Goal: Transaction & Acquisition: Subscribe to service/newsletter

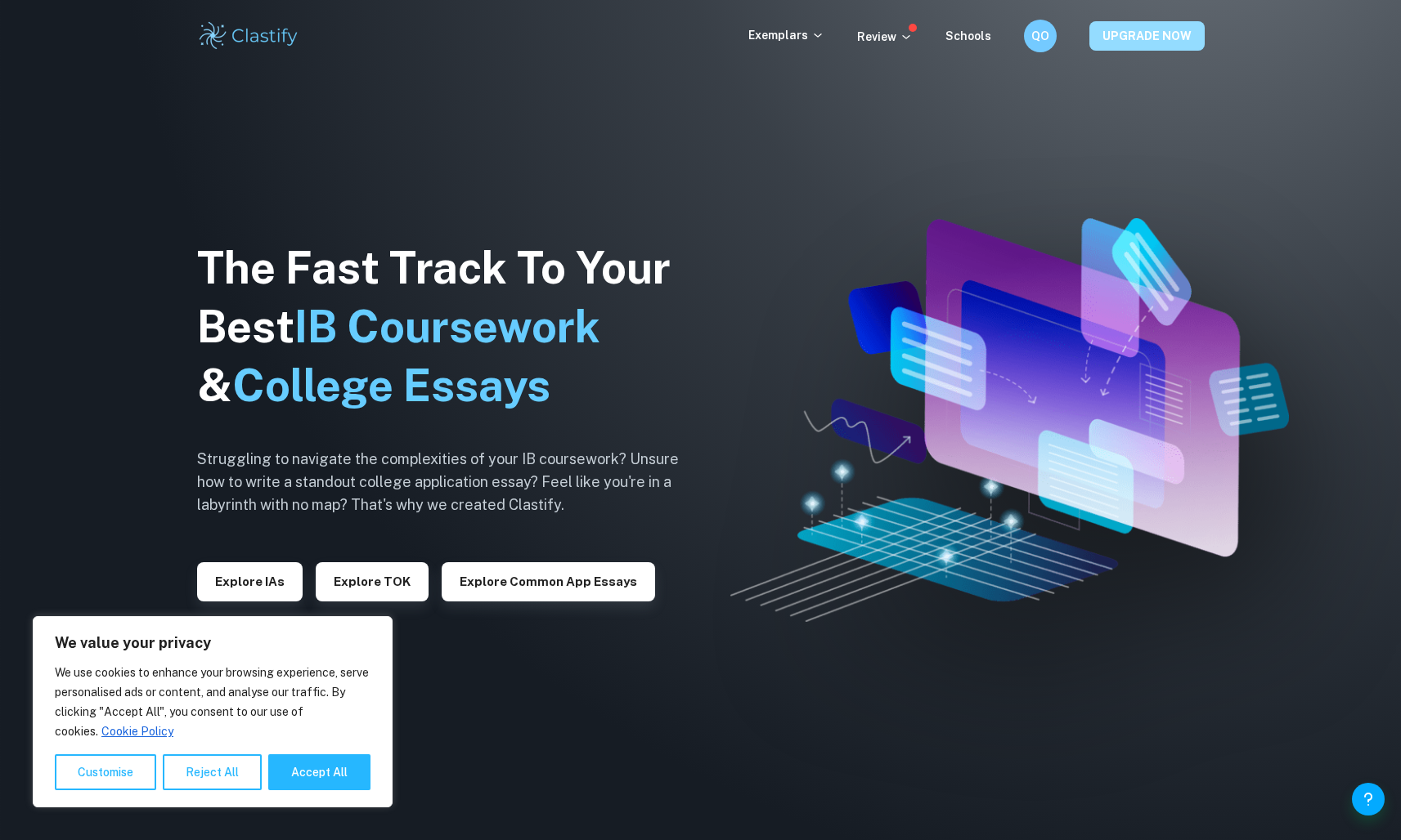
click at [1142, 39] on button "UPGRADE NOW" at bounding box center [1147, 36] width 116 height 30
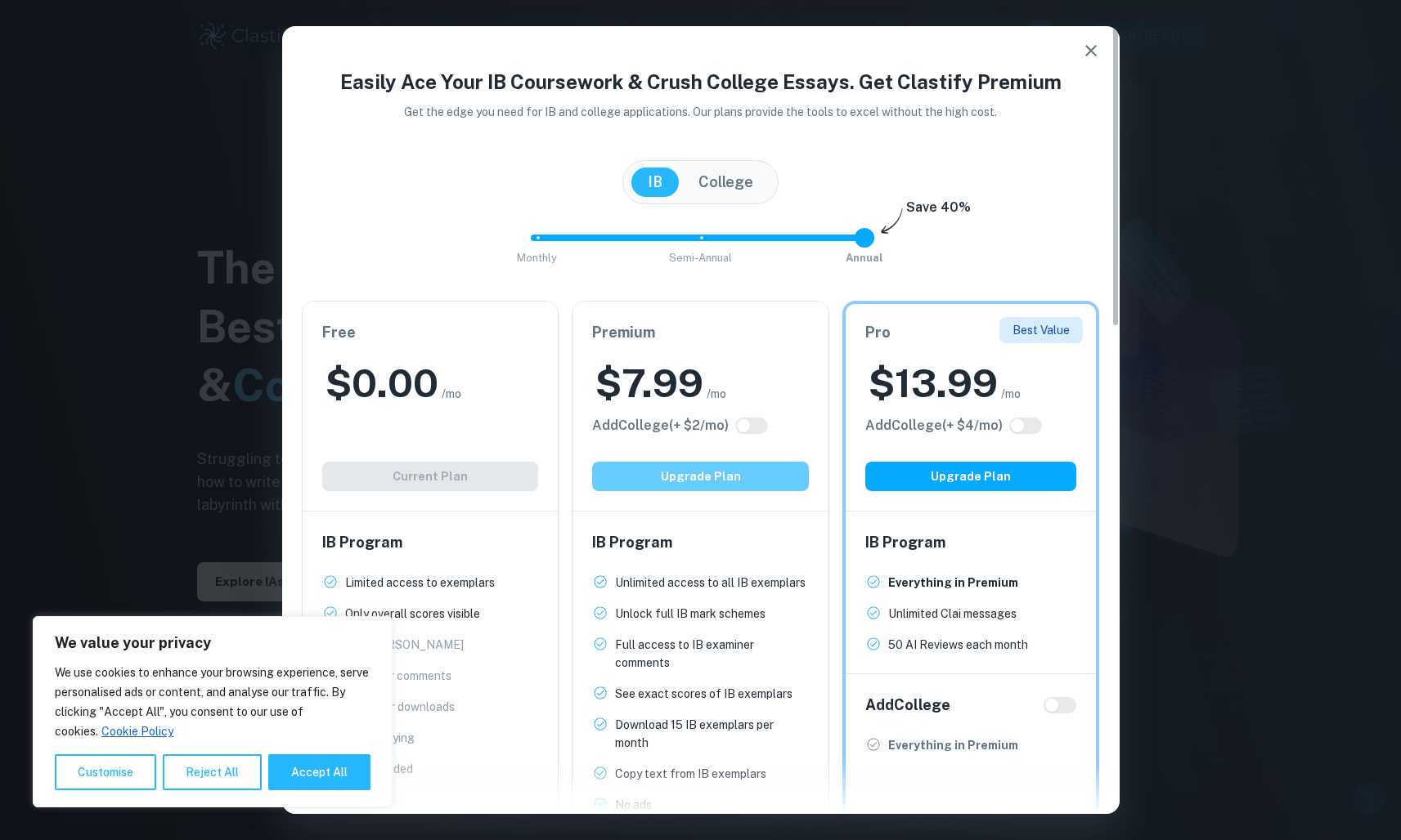
click at [708, 467] on button "Upgrade Plan" at bounding box center [700, 476] width 216 height 30
type input "1"
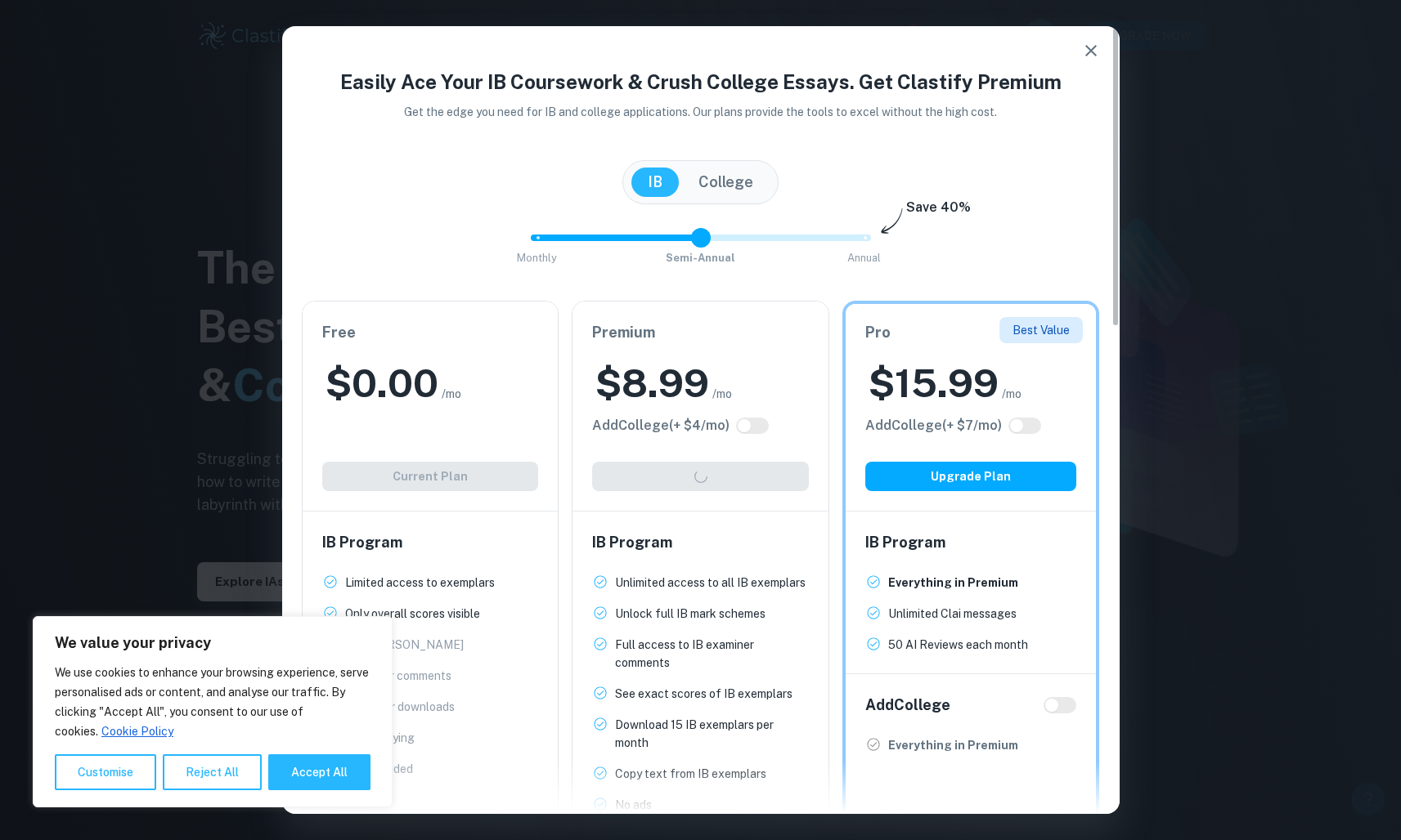
drag, startPoint x: 867, startPoint y: 242, endPoint x: 699, endPoint y: 228, distance: 168.6
click at [699, 228] on span at bounding box center [700, 238] width 20 height 20
click at [778, 286] on div "Easily Ace Your IB Coursework & Crush College Essays. Get Clastify Premium Get …" at bounding box center [700, 597] width 838 height 1059
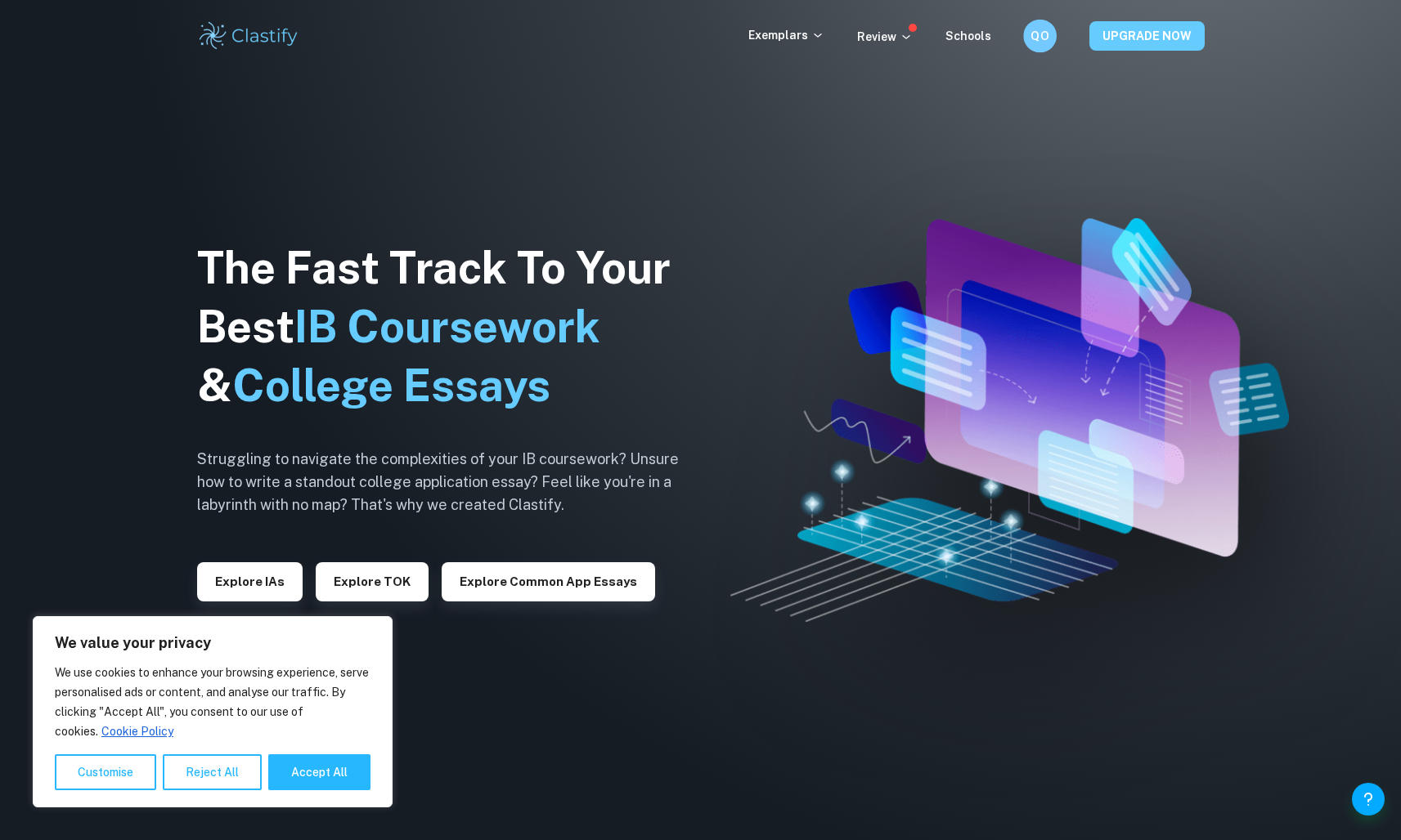
click at [1095, 45] on button "UPGRADE NOW" at bounding box center [1147, 36] width 116 height 30
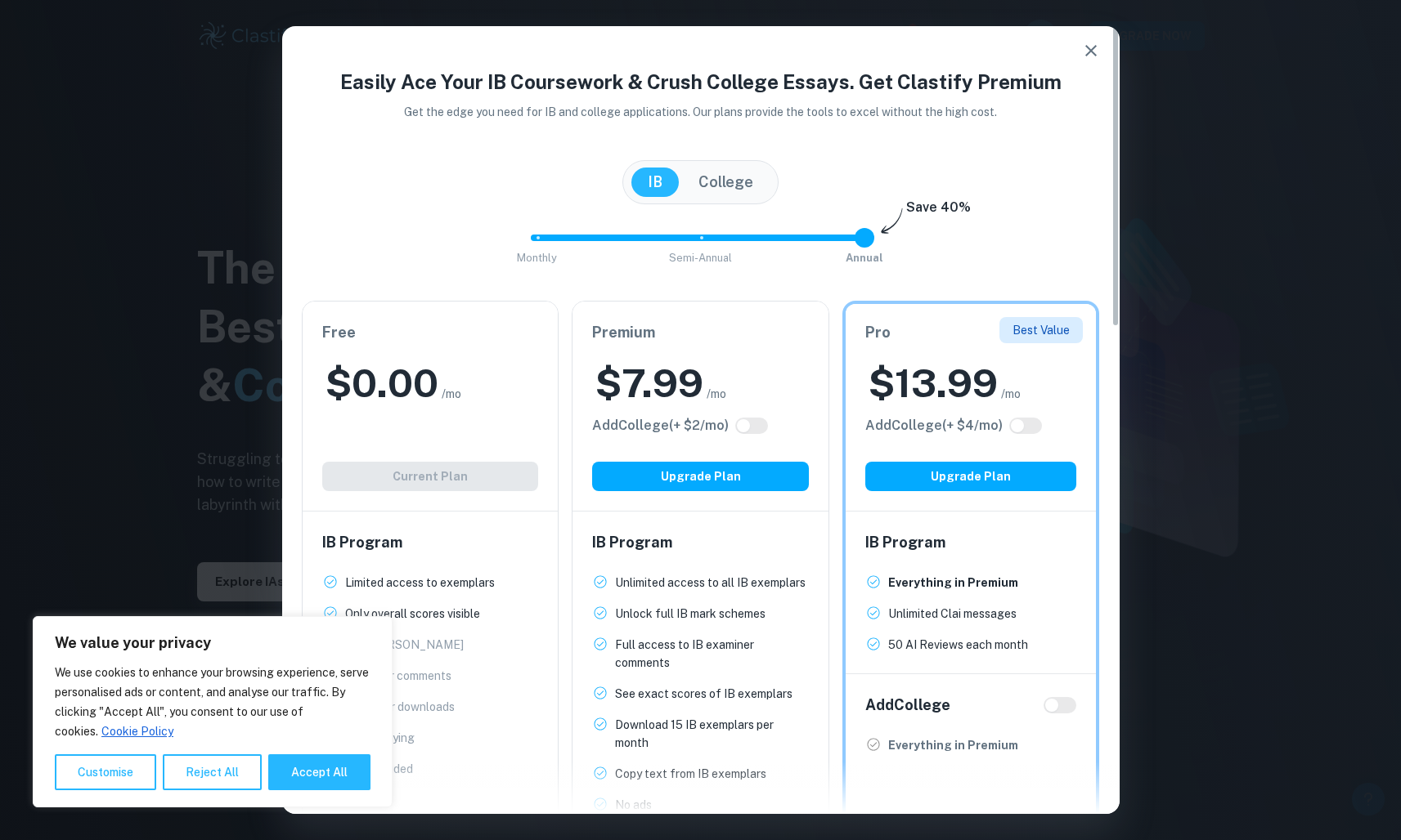
type input "1"
click at [704, 241] on span "Monthly Semi-Annual Annual" at bounding box center [700, 238] width 327 height 28
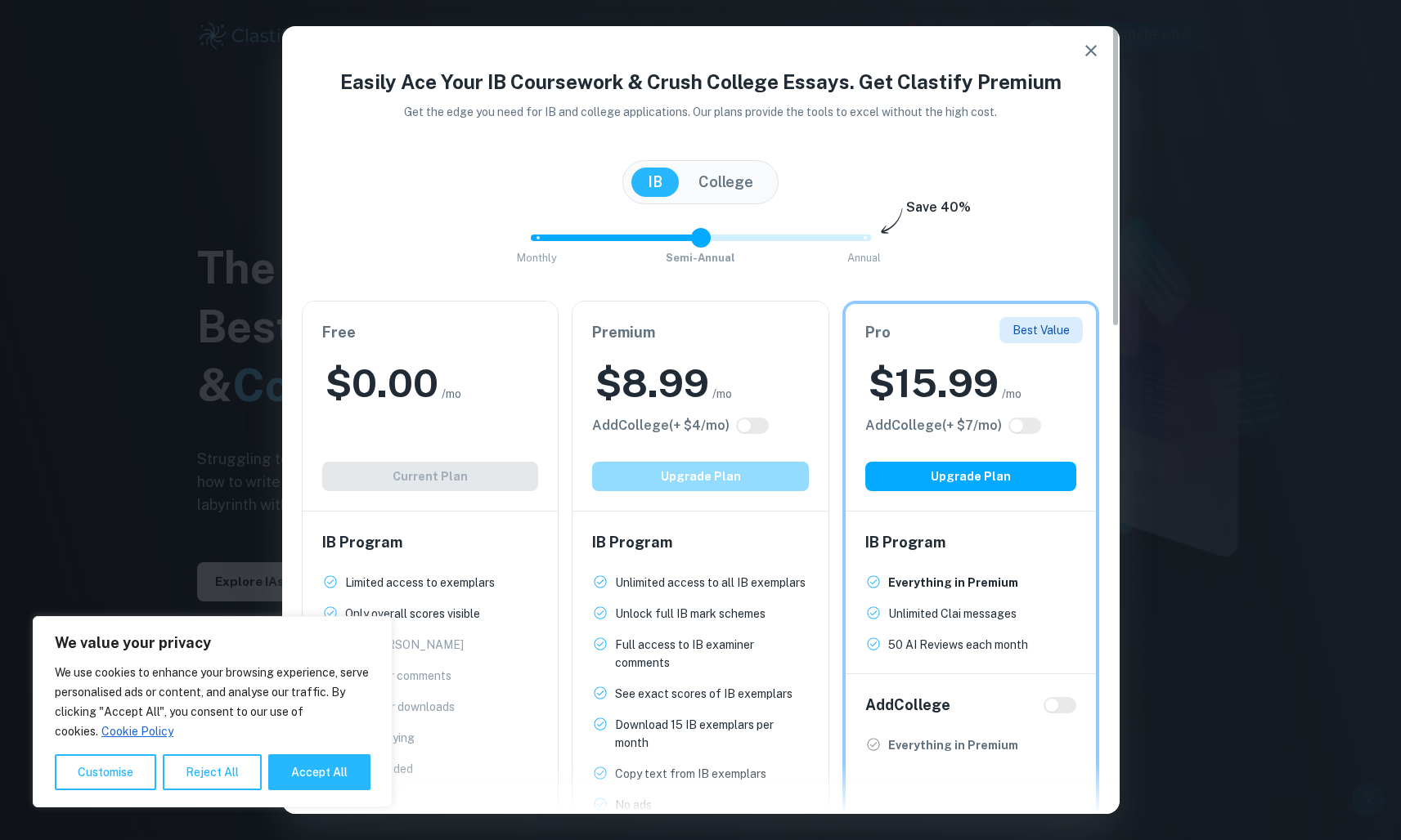
click at [721, 473] on button "Upgrade Plan" at bounding box center [700, 476] width 216 height 30
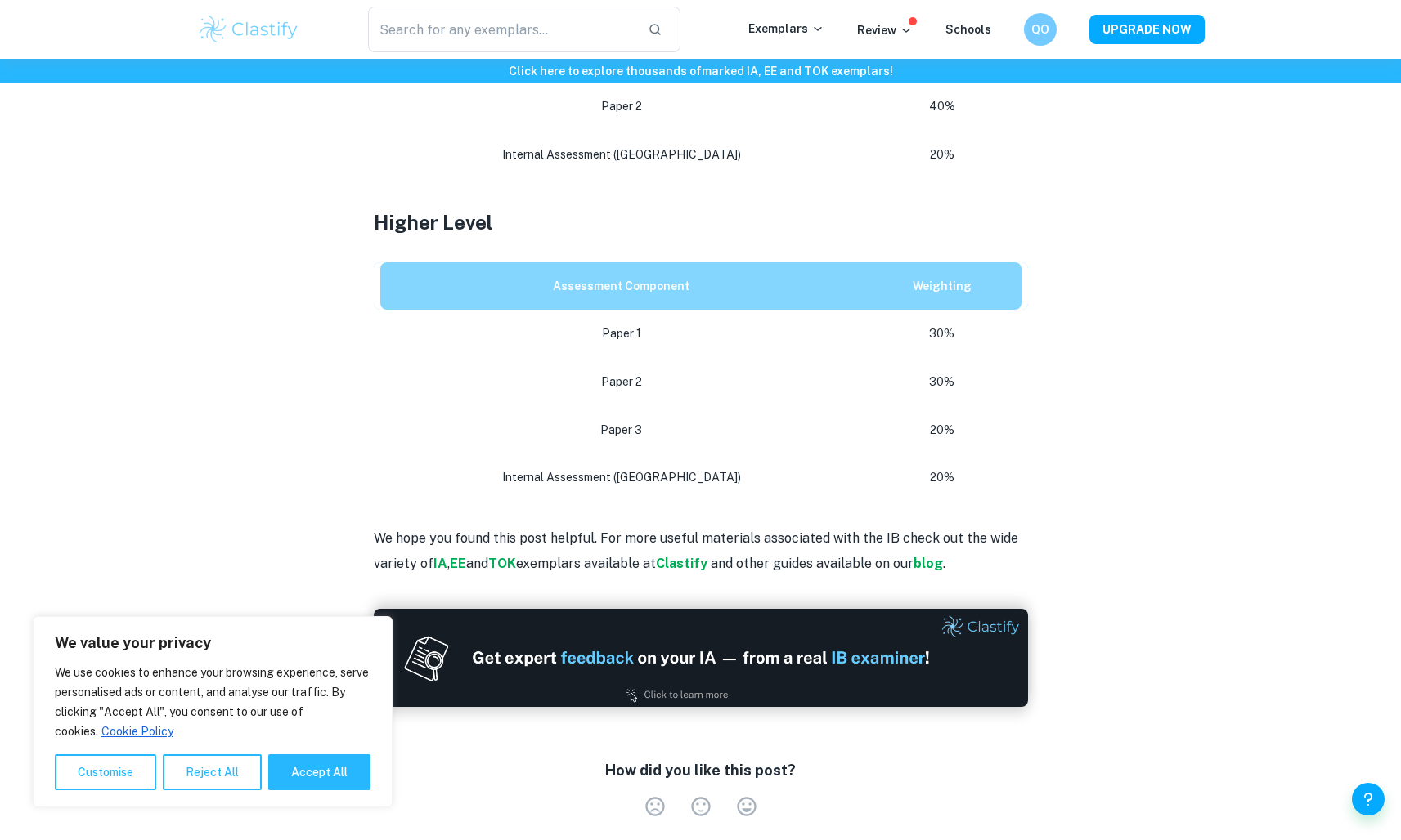
scroll to position [948, 0]
